Goal: Information Seeking & Learning: Learn about a topic

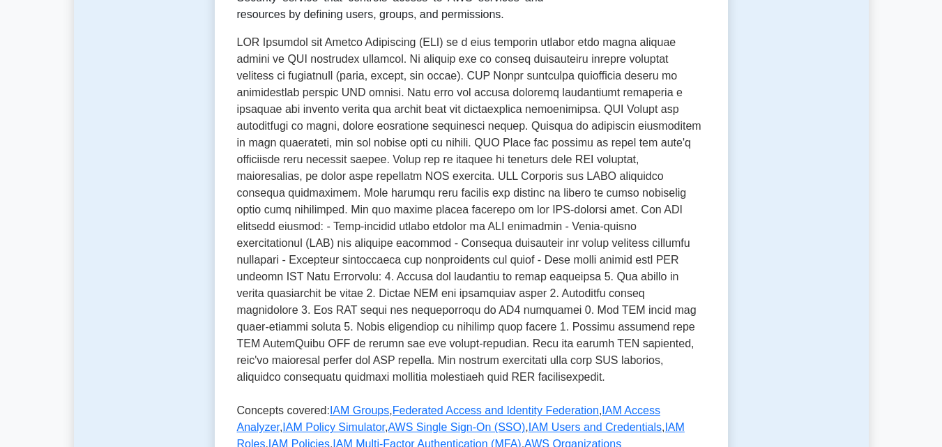
scroll to position [348, 0]
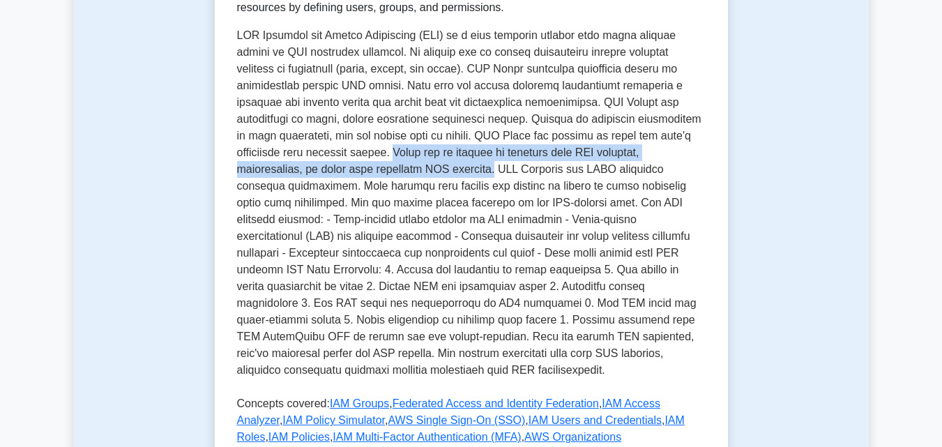
drag, startPoint x: 340, startPoint y: 153, endPoint x: 380, endPoint y: 174, distance: 44.9
click at [380, 174] on p at bounding box center [471, 205] width 468 height 357
click at [374, 165] on p at bounding box center [471, 205] width 468 height 357
drag, startPoint x: 341, startPoint y: 152, endPoint x: 383, endPoint y: 171, distance: 45.9
click at [383, 171] on p at bounding box center [471, 205] width 468 height 357
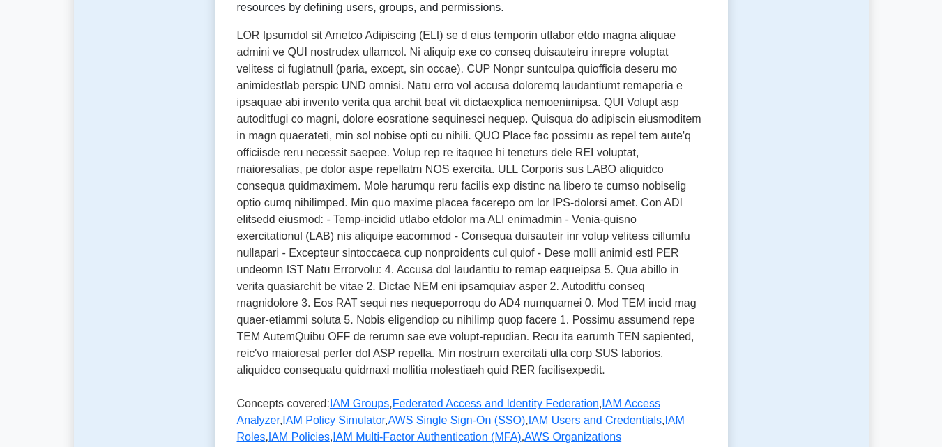
click at [399, 170] on p at bounding box center [471, 205] width 468 height 357
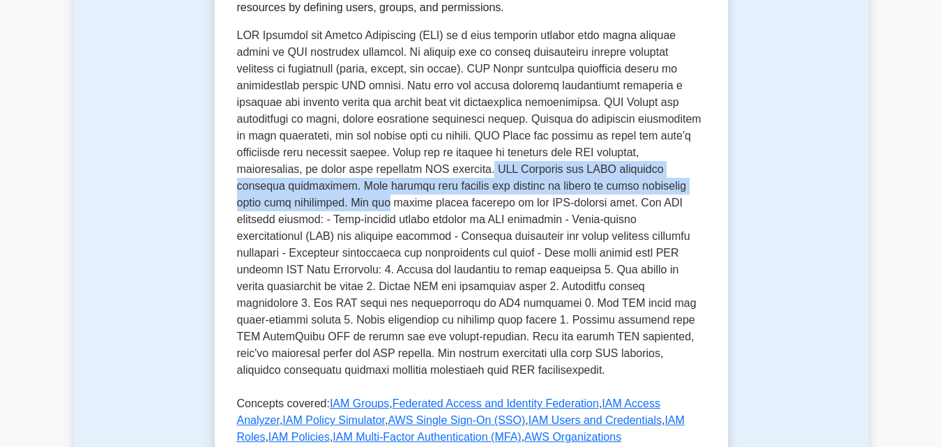
drag, startPoint x: 379, startPoint y: 171, endPoint x: 700, endPoint y: 185, distance: 321.6
click at [705, 186] on p at bounding box center [471, 205] width 468 height 357
click at [696, 181] on p at bounding box center [471, 205] width 468 height 357
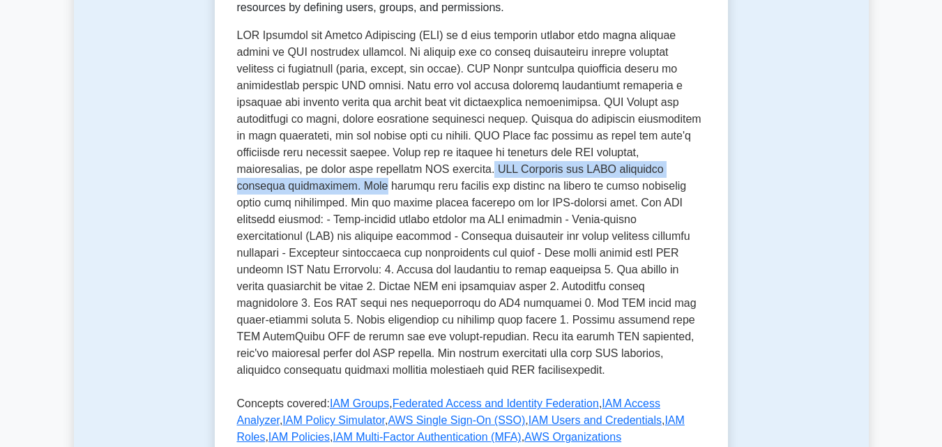
drag, startPoint x: 693, startPoint y: 178, endPoint x: 381, endPoint y: 165, distance: 312.5
click at [381, 165] on p at bounding box center [471, 205] width 468 height 357
click at [394, 165] on p at bounding box center [471, 205] width 468 height 357
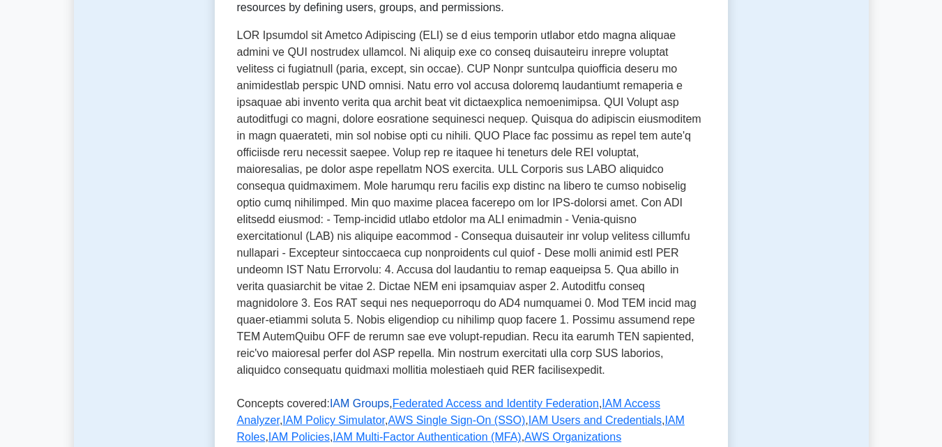
click at [351, 397] on link "IAM Groups" at bounding box center [359, 403] width 59 height 12
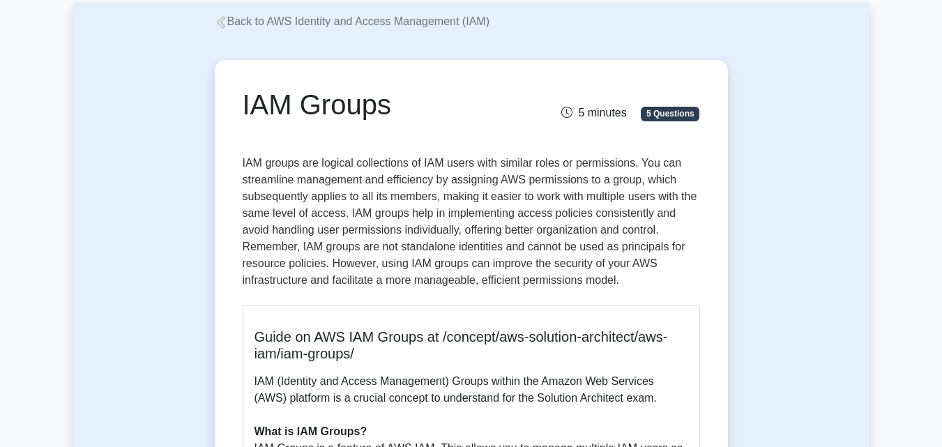
scroll to position [70, 0]
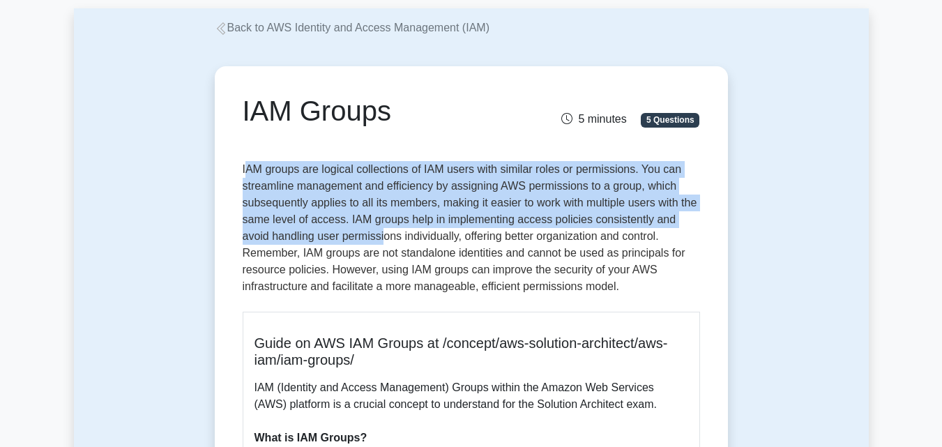
drag, startPoint x: 245, startPoint y: 167, endPoint x: 355, endPoint y: 229, distance: 126.4
click at [355, 229] on p "IAM groups are logical collections of IAM users with similar roles or permissio…" at bounding box center [471, 230] width 457 height 139
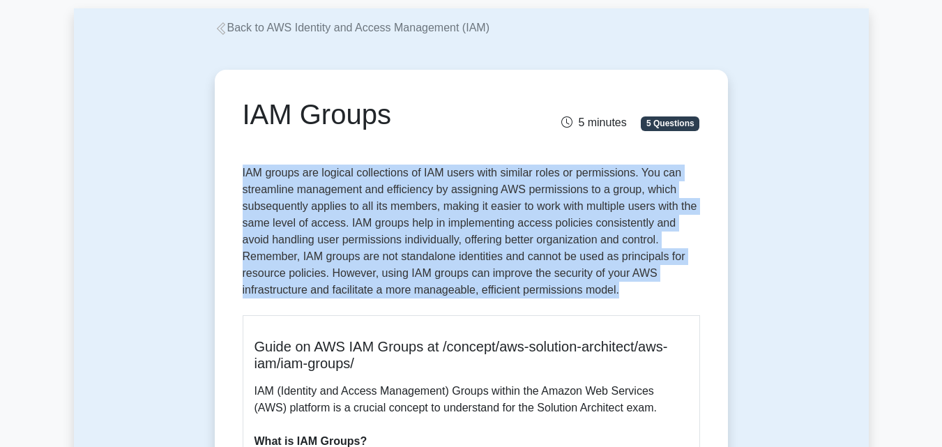
drag, startPoint x: 538, startPoint y: 285, endPoint x: 177, endPoint y: 167, distance: 379.7
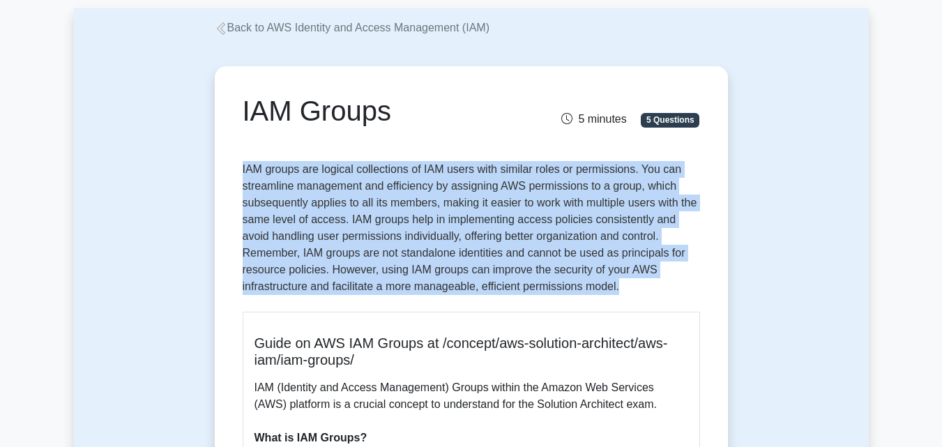
drag, startPoint x: 233, startPoint y: 153, endPoint x: 613, endPoint y: 297, distance: 406.3
drag, startPoint x: 240, startPoint y: 186, endPoint x: 242, endPoint y: 179, distance: 7.1
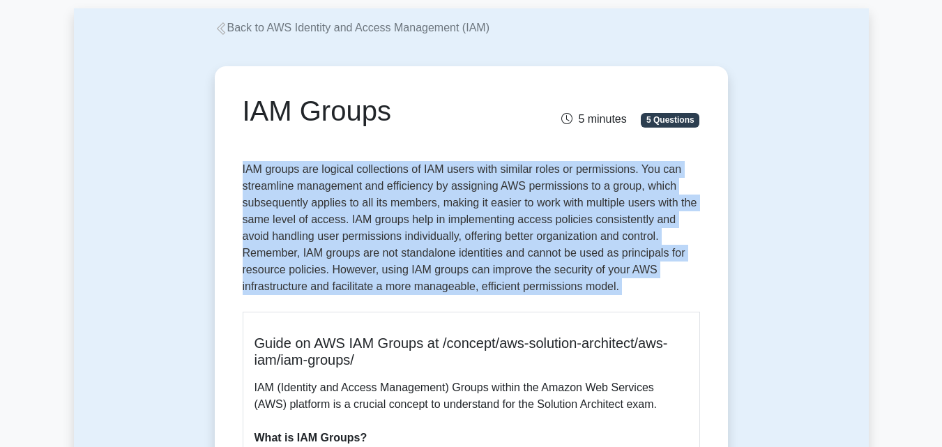
drag, startPoint x: 241, startPoint y: 160, endPoint x: 559, endPoint y: 296, distance: 345.6
click at [559, 296] on p "IAM groups are logical collections of IAM users with similar roles or permissio…" at bounding box center [471, 230] width 457 height 139
drag, startPoint x: 240, startPoint y: 162, endPoint x: 548, endPoint y: 291, distance: 333.9
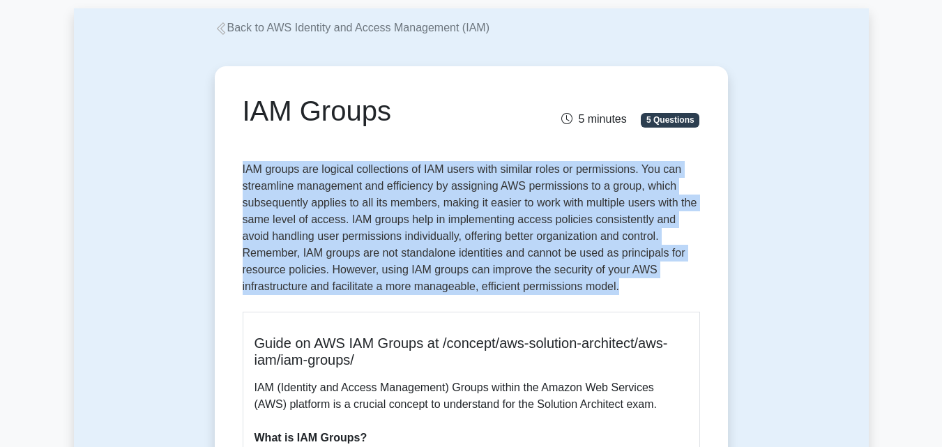
click at [548, 291] on p "IAM groups are logical collections of IAM users with similar roles or permissio…" at bounding box center [471, 230] width 457 height 139
drag, startPoint x: 539, startPoint y: 293, endPoint x: 241, endPoint y: 153, distance: 329.5
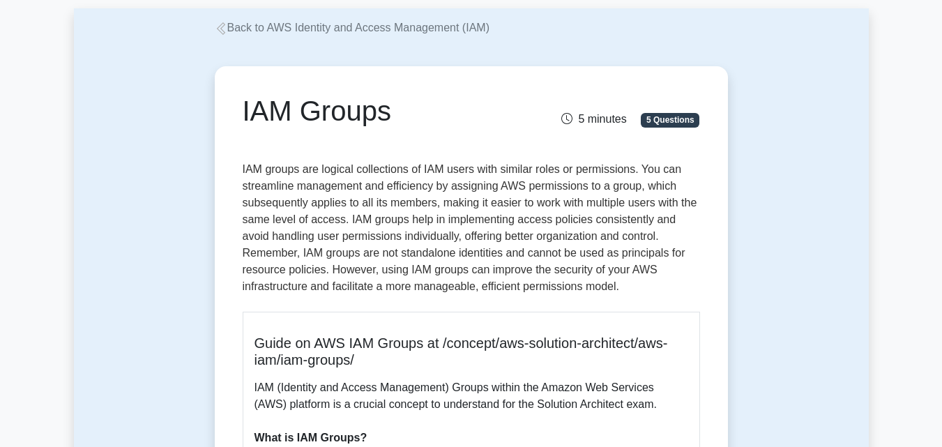
click at [289, 141] on div "IAM Groups 5 minutes 5 Questions" at bounding box center [471, 122] width 457 height 56
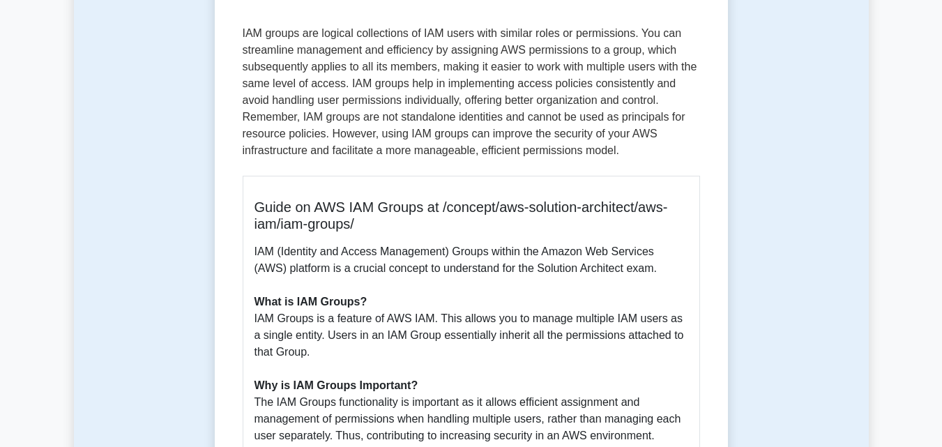
scroll to position [0, 0]
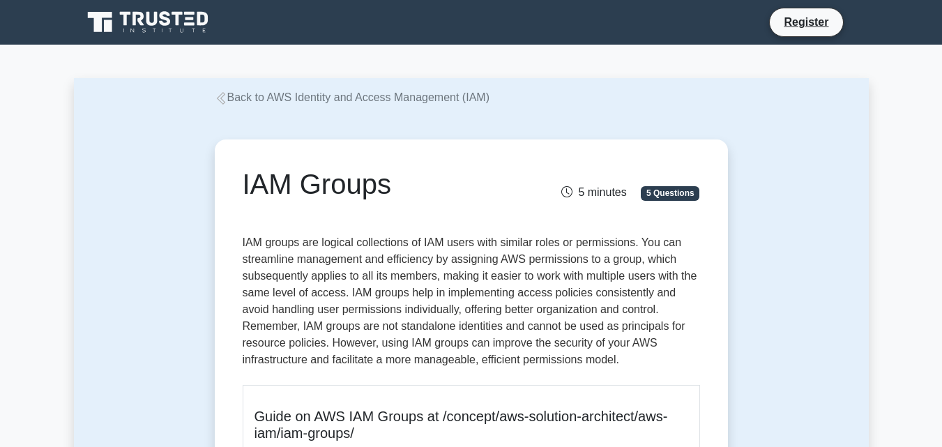
drag, startPoint x: 794, startPoint y: 59, endPoint x: 830, endPoint y: 179, distance: 125.2
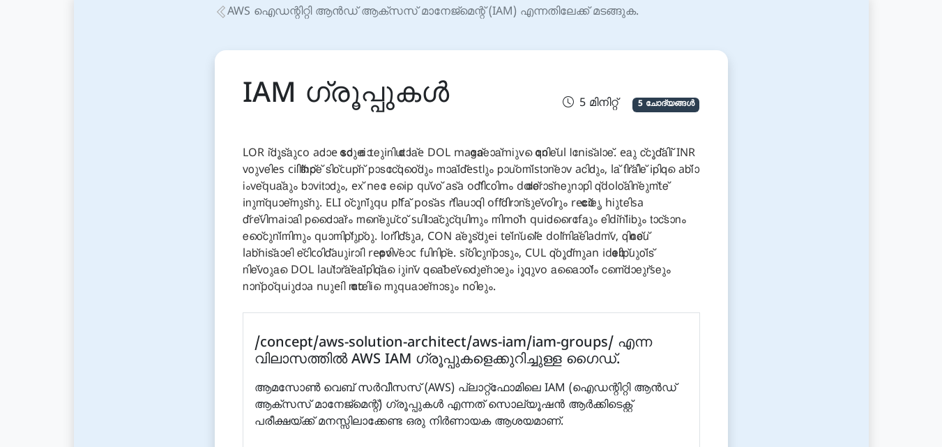
scroll to position [70, 0]
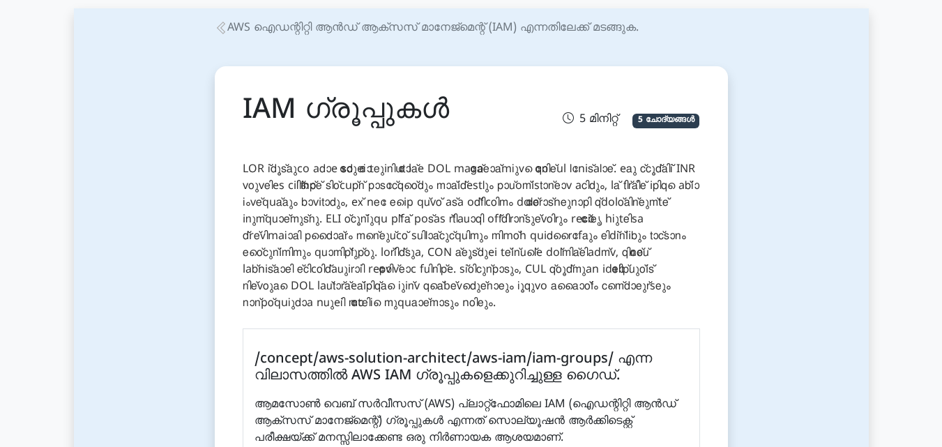
click at [553, 186] on font at bounding box center [471, 236] width 456 height 148
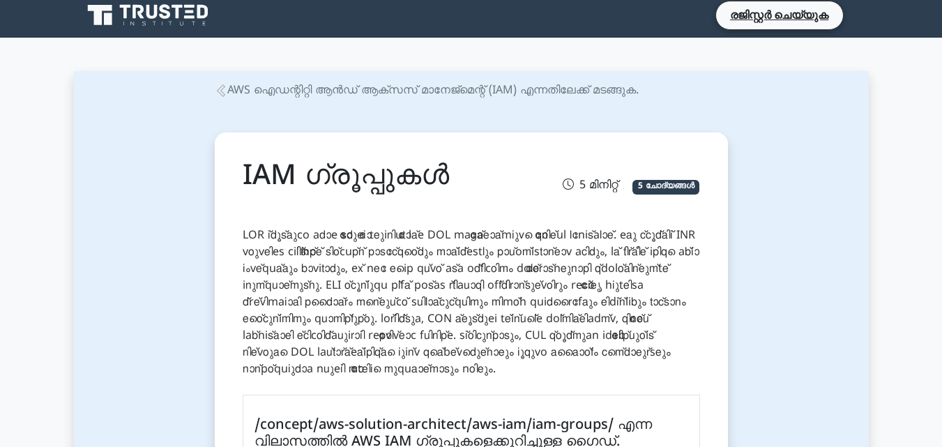
scroll to position [0, 0]
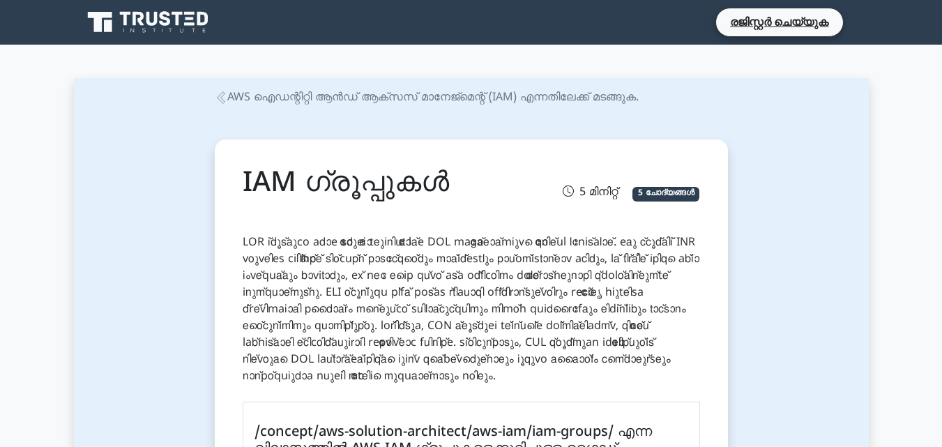
click at [224, 98] on icon at bounding box center [221, 97] width 13 height 13
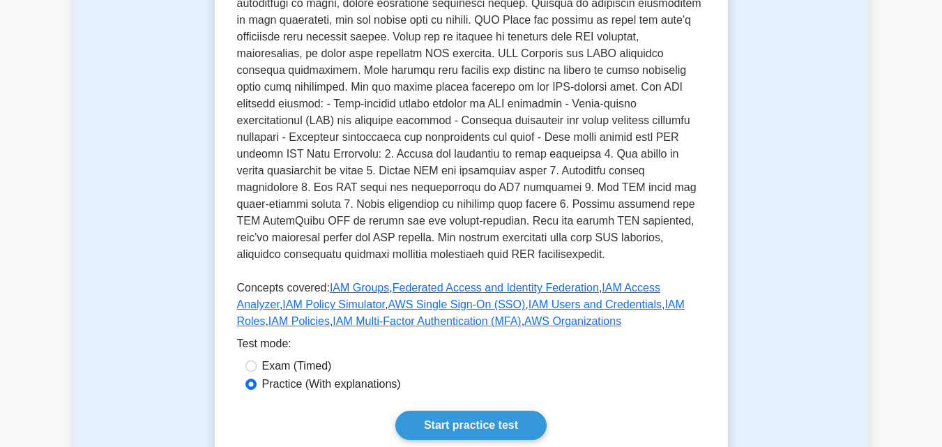
scroll to position [558, 0]
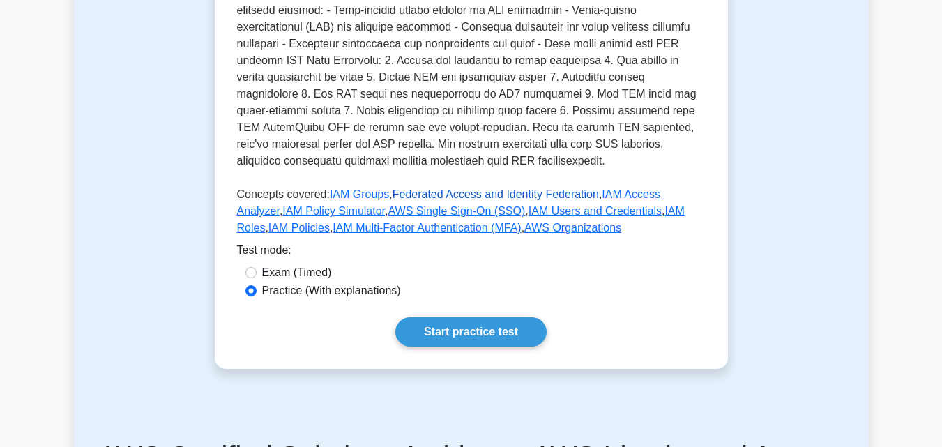
click at [424, 188] on link "Federated Access and Identity Federation" at bounding box center [495, 194] width 206 height 12
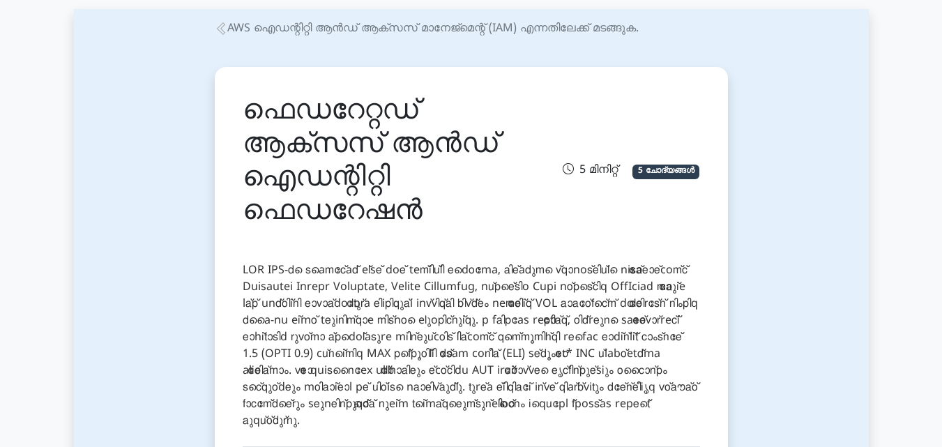
scroll to position [139, 0]
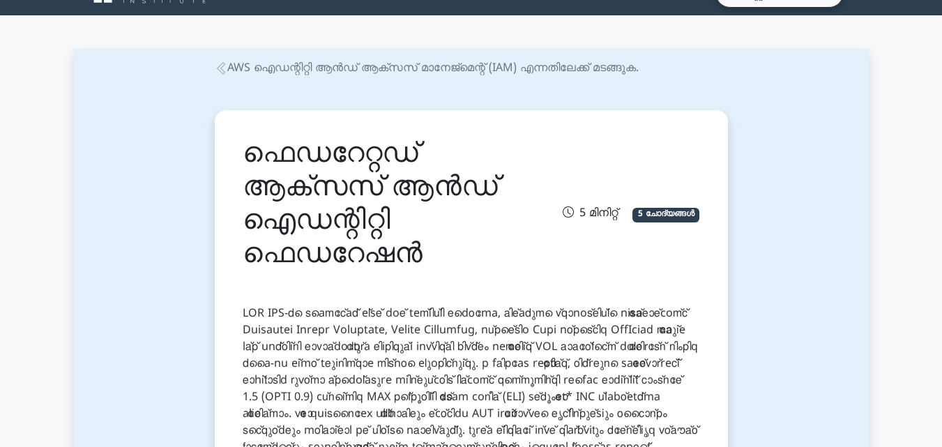
scroll to position [0, 0]
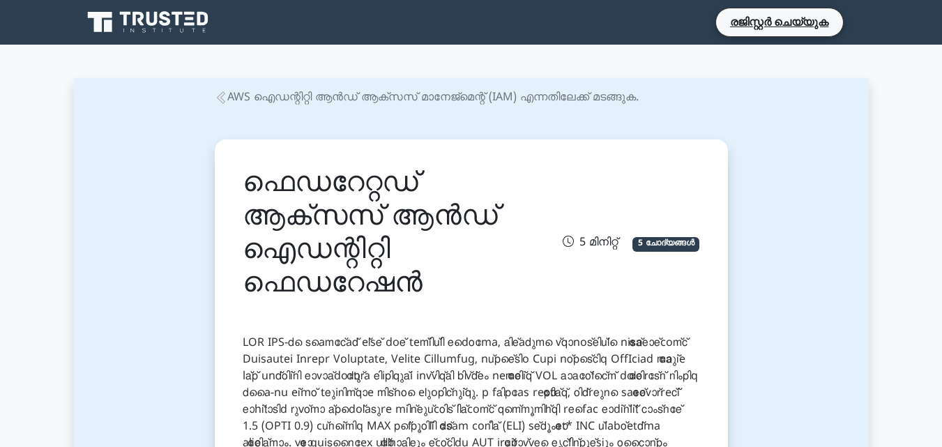
click at [229, 100] on font "AWS ഐഡന്റിറ്റി ആൻഡ് ആക്‌സസ് മാനേജ്‌മെന്റ് (IAM) എന്നതിലേക്ക് മടങ്ങുക." at bounding box center [432, 98] width 411 height 14
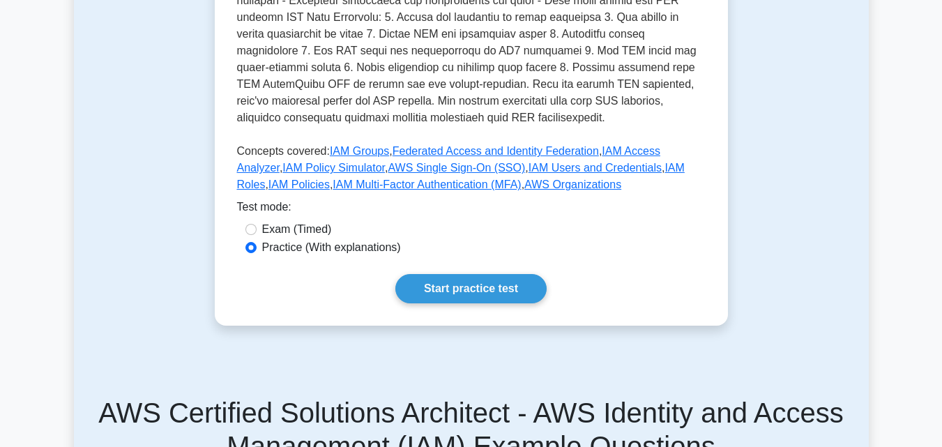
scroll to position [558, 0]
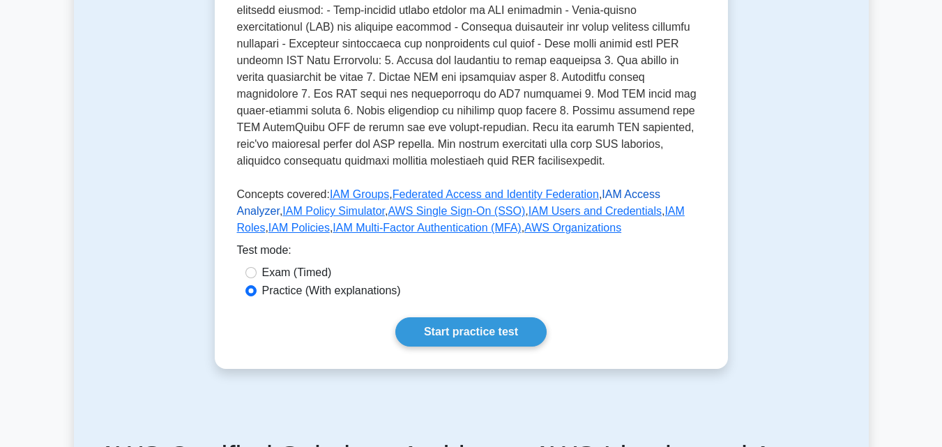
click at [626, 188] on link "IAM Access Analyzer" at bounding box center [448, 202] width 423 height 29
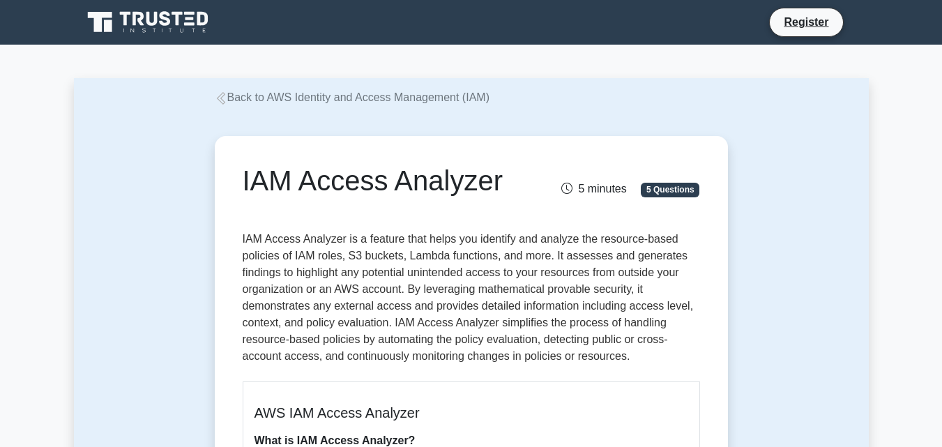
scroll to position [70, 0]
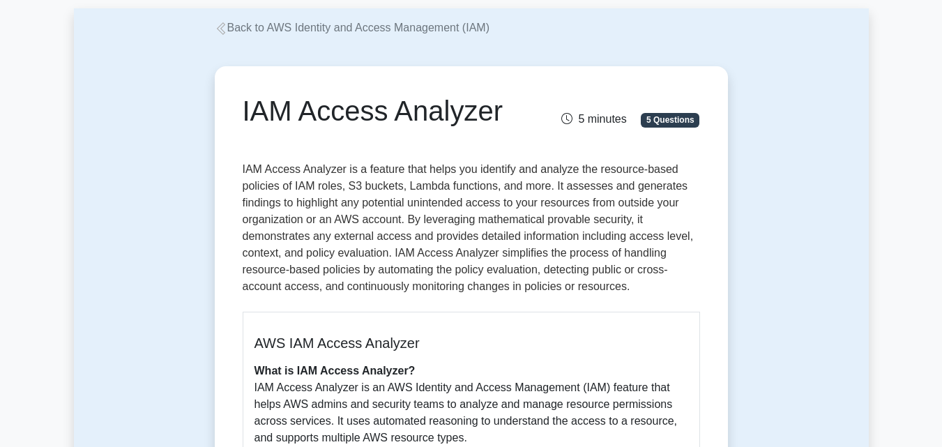
drag, startPoint x: 483, startPoint y: 171, endPoint x: 469, endPoint y: 150, distance: 25.1
click at [469, 150] on div "IAM Access Analyzer 5 minutes 5 Questions" at bounding box center [471, 122] width 457 height 56
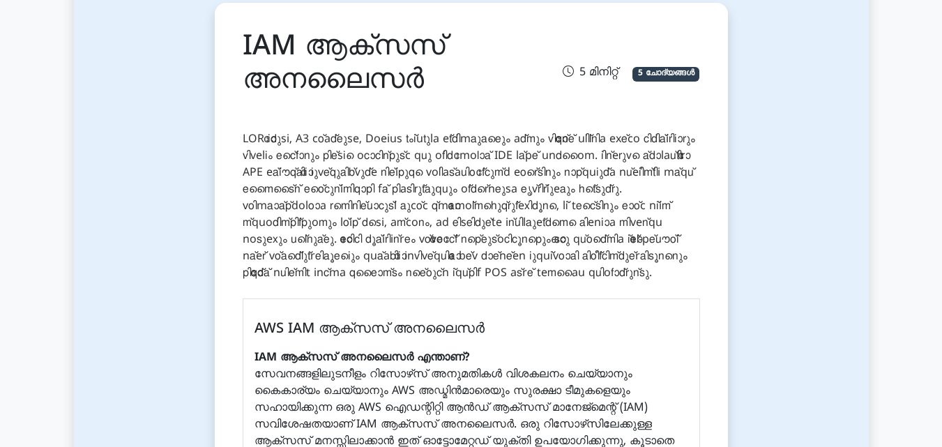
scroll to position [139, 0]
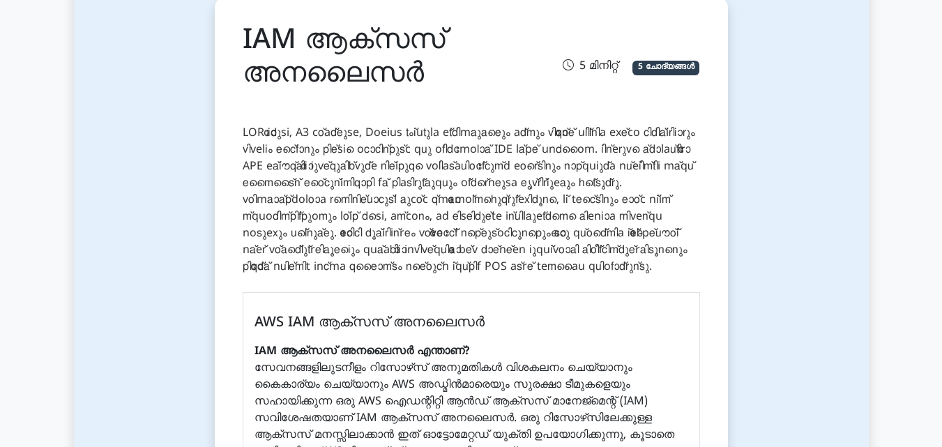
click at [603, 108] on div "IAM ആക്സസ് അനലൈസർ 5 മിനിറ്റ് 5 ചോദ്യങ്ങൾ" at bounding box center [471, 68] width 457 height 89
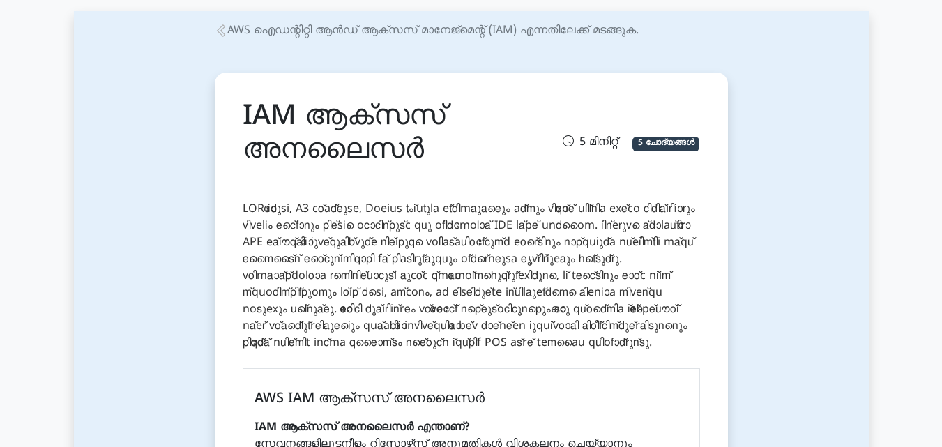
scroll to position [0, 0]
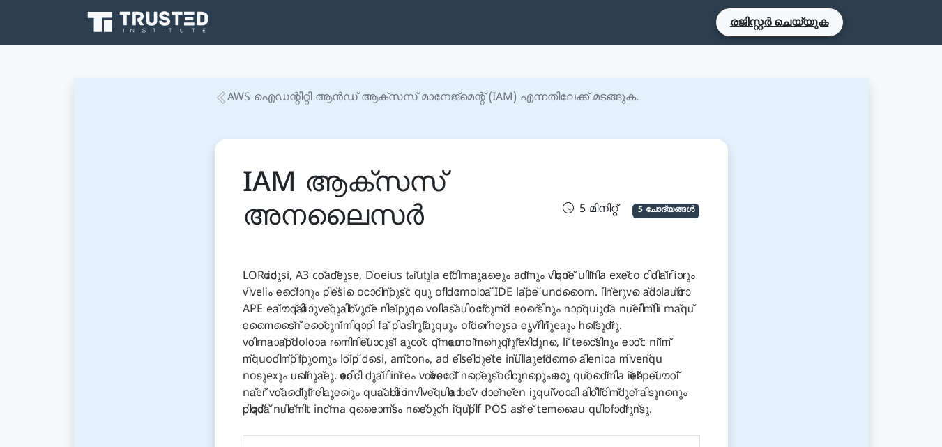
click at [224, 98] on icon at bounding box center [221, 97] width 13 height 13
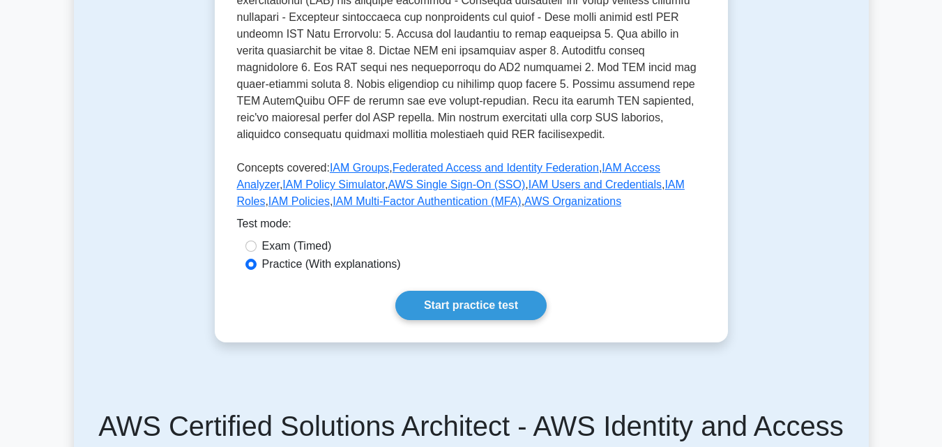
scroll to position [558, 0]
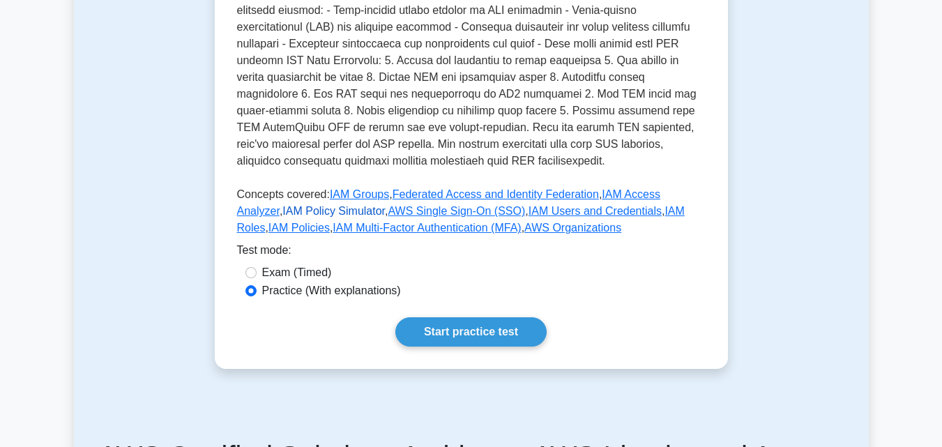
click at [282, 205] on link "IAM Policy Simulator" at bounding box center [333, 211] width 102 height 12
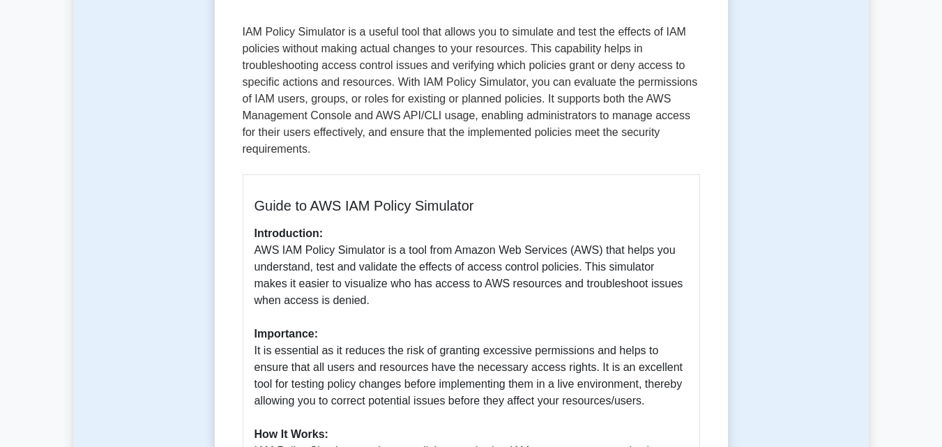
scroll to position [139, 0]
